Goal: Information Seeking & Learning: Learn about a topic

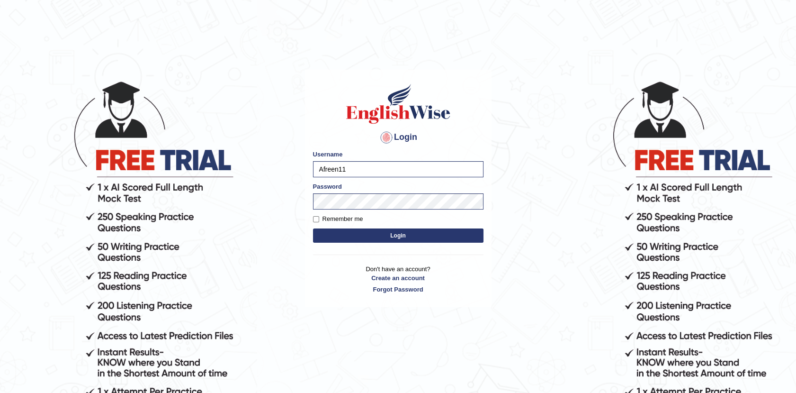
click at [394, 235] on button "Login" at bounding box center [398, 235] width 170 height 14
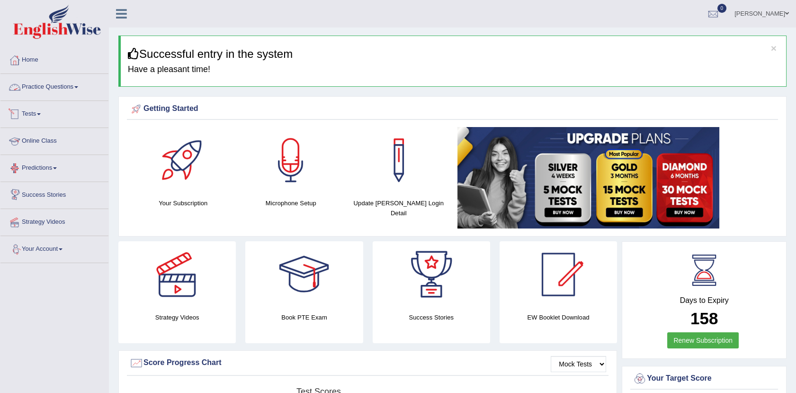
click at [73, 86] on link "Practice Questions" at bounding box center [54, 86] width 108 height 24
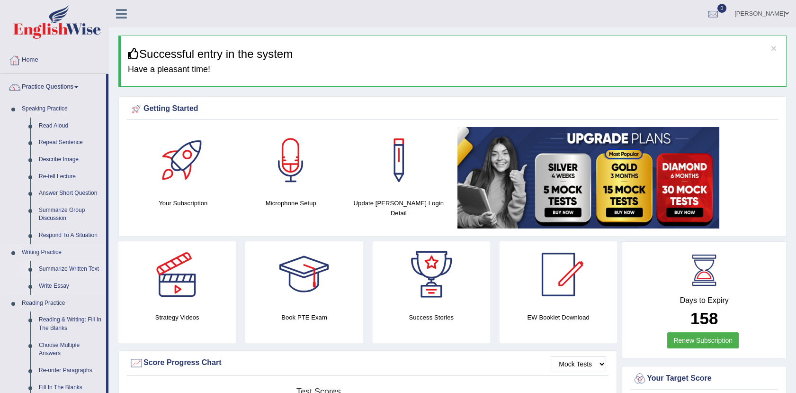
click at [91, 264] on link "Summarize Written Text" at bounding box center [71, 268] width 72 height 17
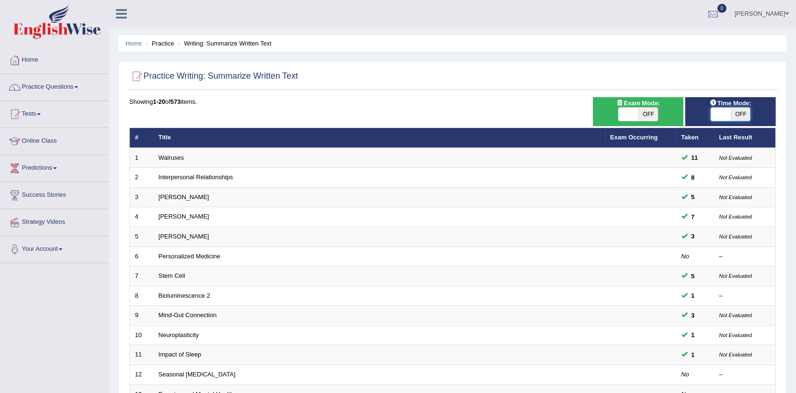
click at [721, 117] on span at bounding box center [721, 114] width 20 height 13
click at [722, 113] on span at bounding box center [721, 114] width 20 height 13
checkbox input "true"
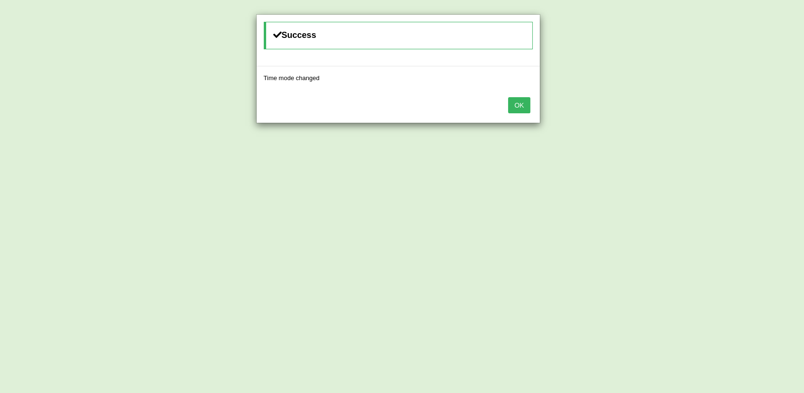
click at [529, 94] on div "OK" at bounding box center [398, 106] width 283 height 33
click at [515, 103] on button "OK" at bounding box center [519, 105] width 22 height 16
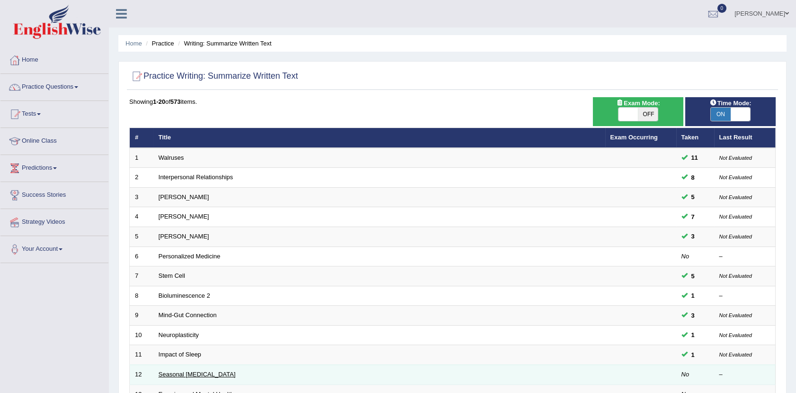
click at [172, 372] on link "Seasonal [MEDICAL_DATA]" at bounding box center [197, 373] width 77 height 7
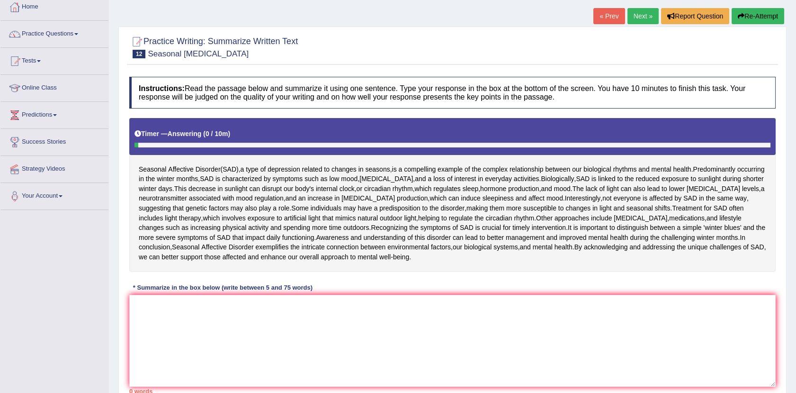
scroll to position [66, 0]
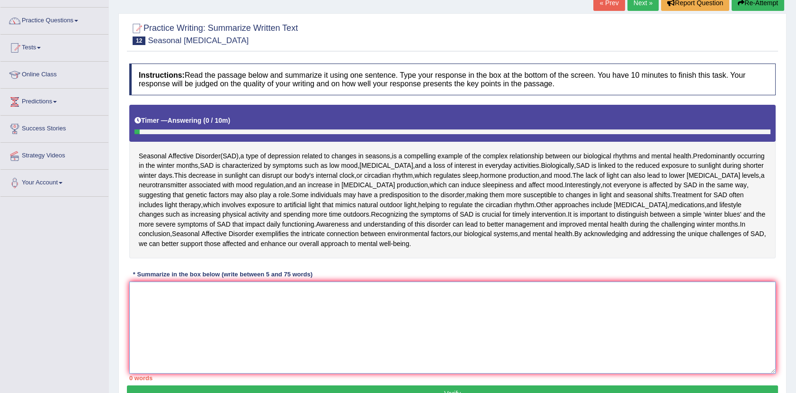
click at [153, 288] on textarea at bounding box center [452, 327] width 646 height 92
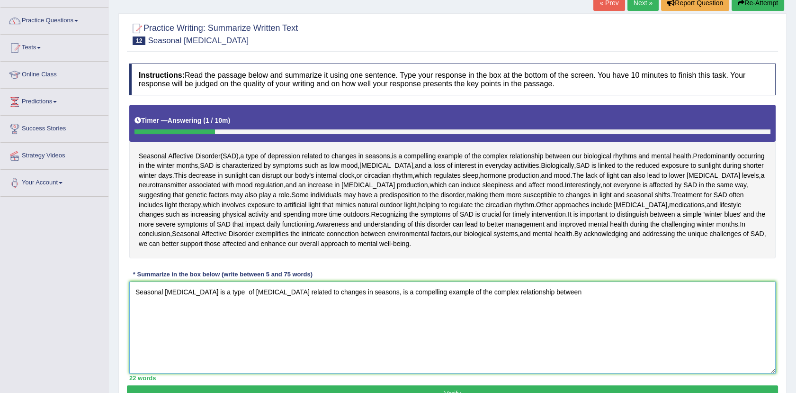
click at [562, 294] on textarea "Seasonal [MEDICAL_DATA] is a type of [MEDICAL_DATA] related to changes in seaso…" at bounding box center [452, 327] width 646 height 92
click at [577, 292] on textarea "Seasonal [MEDICAL_DATA] is a type of [MEDICAL_DATA] related to changes in seaso…" at bounding box center [452, 327] width 646 height 92
drag, startPoint x: 694, startPoint y: 294, endPoint x: 727, endPoint y: 294, distance: 32.7
click at [727, 294] on textarea "Seasonal [MEDICAL_DATA] is a type of [MEDICAL_DATA] related to changes in seaso…" at bounding box center [452, 327] width 646 height 92
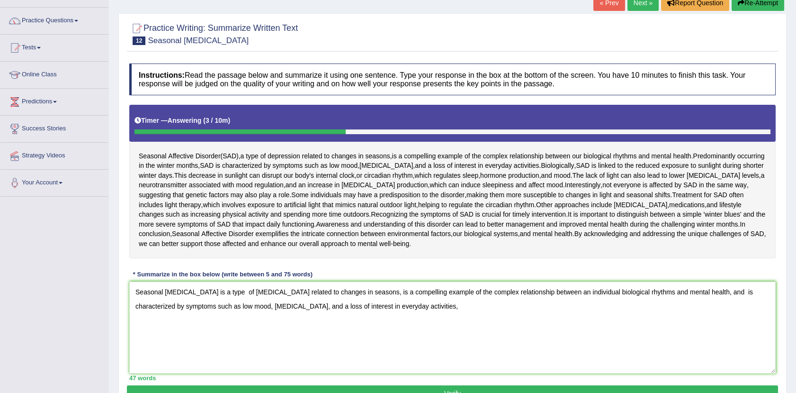
click at [597, 81] on h4 "Instructions: Read the passage below and summarize it using one sentence. Type …" at bounding box center [452, 79] width 646 height 32
click at [437, 319] on textarea "Seasonal [MEDICAL_DATA] is a type of [MEDICAL_DATA] related to changes in seaso…" at bounding box center [452, 327] width 646 height 92
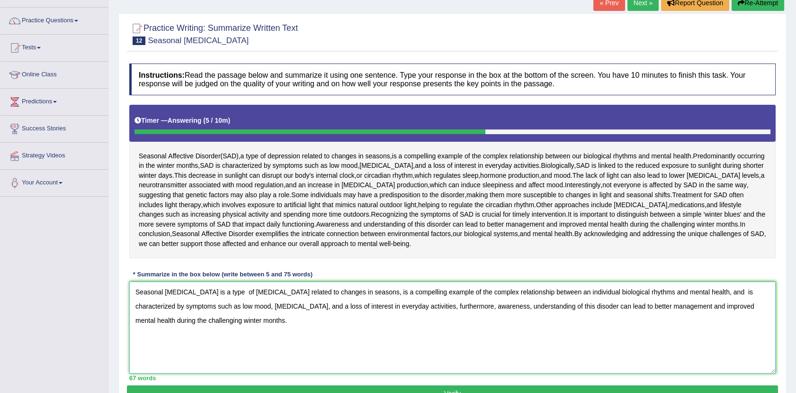
drag, startPoint x: 133, startPoint y: 292, endPoint x: 296, endPoint y: 313, distance: 164.2
click at [296, 313] on textarea "Seasonal [MEDICAL_DATA] is a type of [MEDICAL_DATA] related to changes in seaso…" at bounding box center [452, 327] width 646 height 92
click at [312, 308] on textarea "Seasonal [MEDICAL_DATA] is a type of [MEDICAL_DATA] related to changes in seaso…" at bounding box center [452, 327] width 646 height 92
click at [253, 323] on textarea "Seasonal [MEDICAL_DATA] is a type of [MEDICAL_DATA] related to changes in seaso…" at bounding box center [452, 327] width 646 height 92
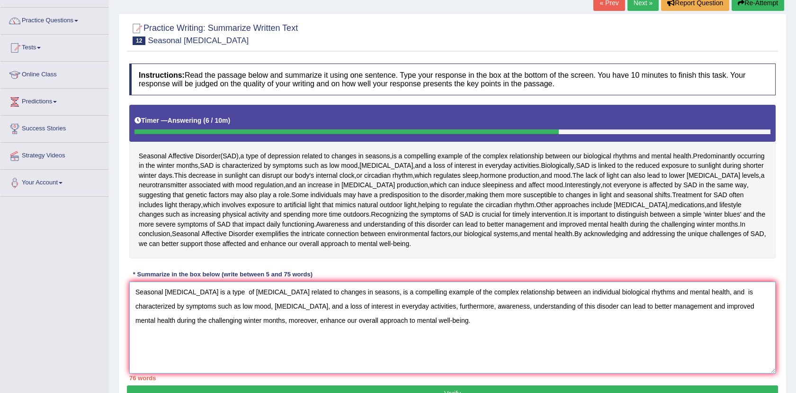
drag, startPoint x: 154, startPoint y: 292, endPoint x: 379, endPoint y: 295, distance: 224.5
click at [379, 295] on textarea "Seasonal [MEDICAL_DATA] is a type of [MEDICAL_DATA] related to changes in seaso…" at bounding box center [452, 327] width 646 height 92
click at [391, 295] on textarea "Seasonal [MEDICAL_DATA] is a type of [MEDICAL_DATA] related to changes in seaso…" at bounding box center [452, 327] width 646 height 92
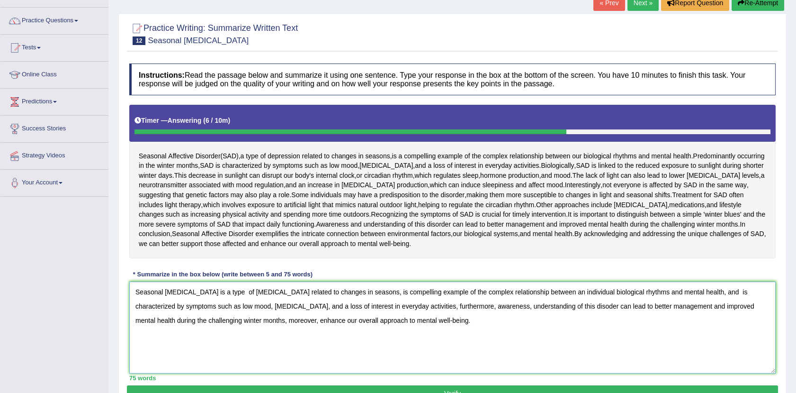
click at [565, 292] on textarea "Seasonal [MEDICAL_DATA] is a type of [MEDICAL_DATA] related to changes in seaso…" at bounding box center [452, 327] width 646 height 92
click at [709, 293] on textarea "Seasonal [MEDICAL_DATA] is a type of [MEDICAL_DATA] related to changes in seaso…" at bounding box center [452, 327] width 646 height 92
type textarea "Seasonal [MEDICAL_DATA] is a type of [MEDICAL_DATA] related to changes in seaso…"
click at [450, 390] on button "Verify" at bounding box center [452, 393] width 651 height 16
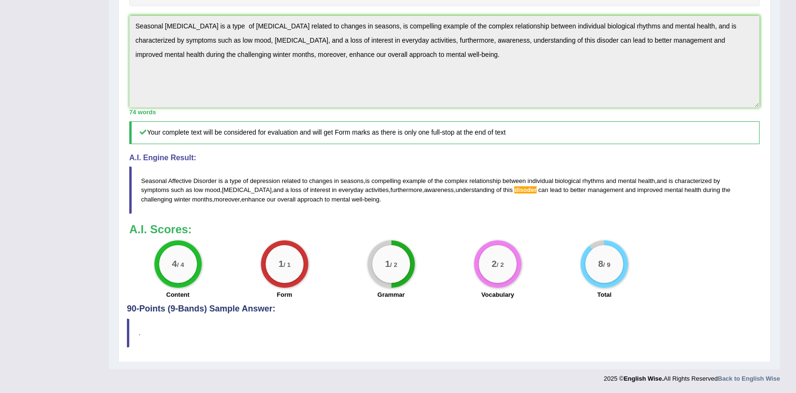
scroll to position [0, 0]
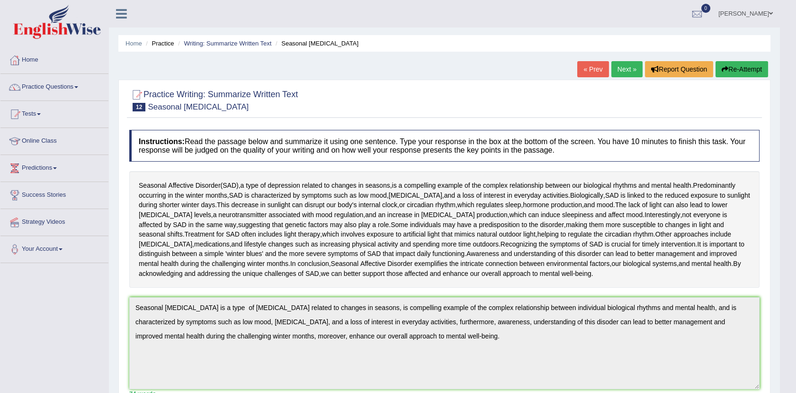
click at [739, 63] on button "Re-Attempt" at bounding box center [742, 69] width 53 height 16
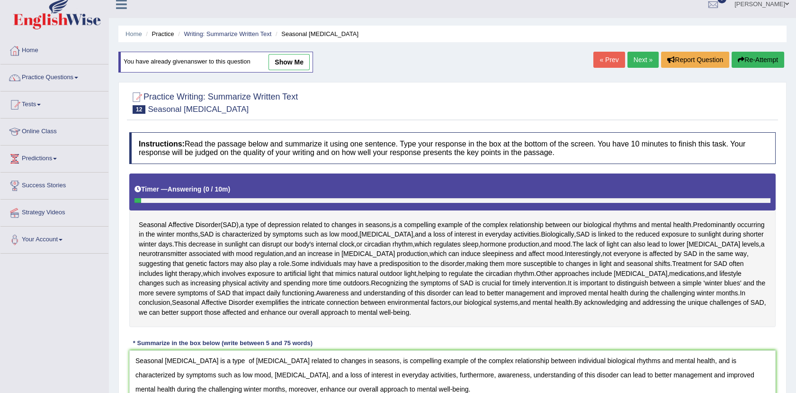
click at [527, 373] on textarea "Seasonal [MEDICAL_DATA] is a type of [MEDICAL_DATA] related to changes in seaso…" at bounding box center [452, 396] width 646 height 92
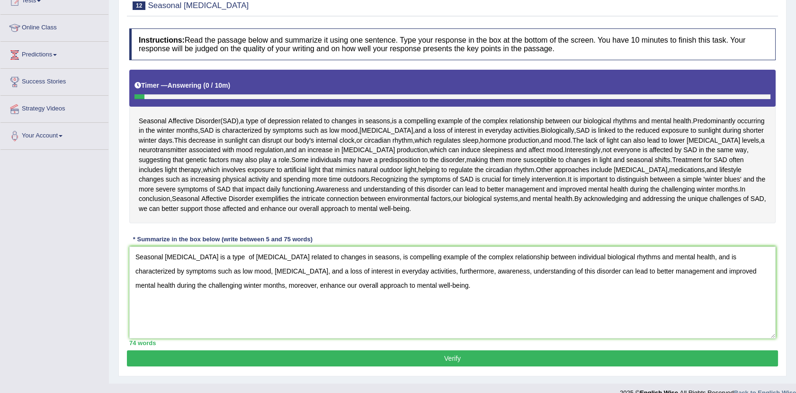
scroll to position [127, 0]
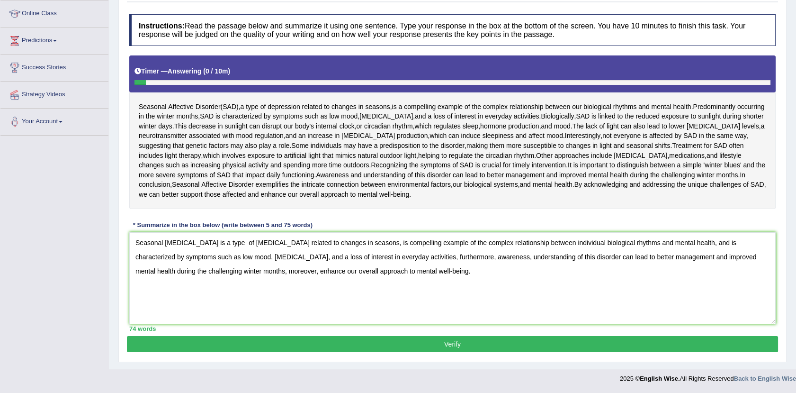
type textarea "Seasonal Affective Disorder is a type of depression related to changes in seaso…"
click at [448, 343] on button "Verify" at bounding box center [452, 344] width 651 height 16
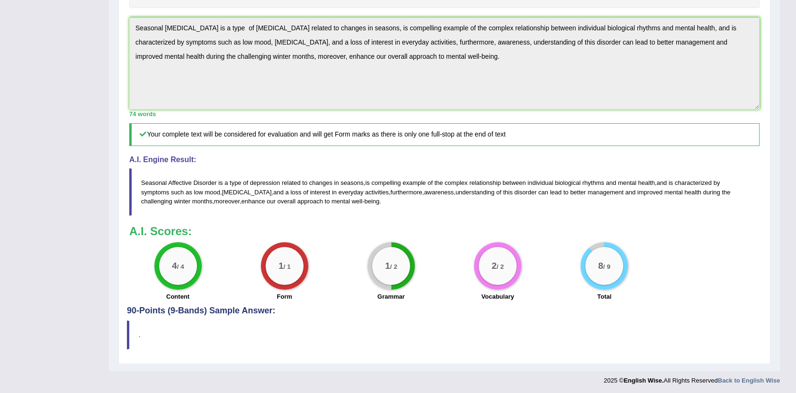
scroll to position [286, 0]
